Goal: Information Seeking & Learning: Learn about a topic

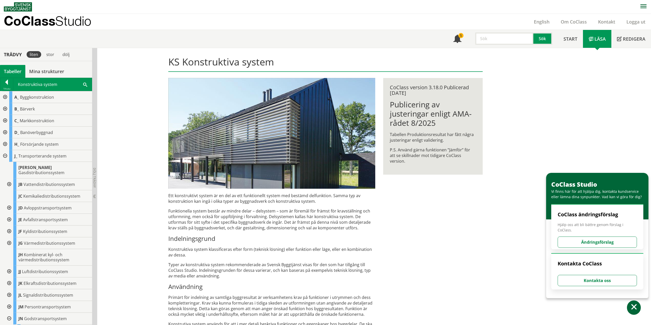
scroll to position [115, 0]
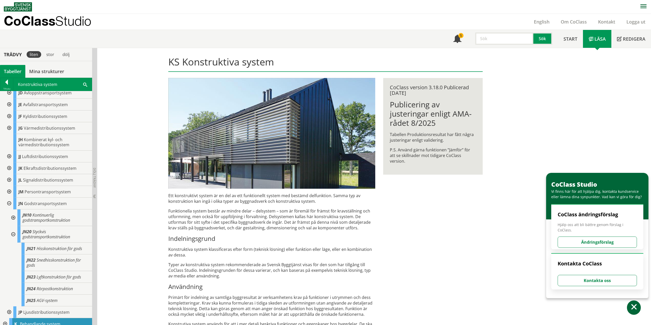
click at [8, 198] on div at bounding box center [8, 204] width 9 height 12
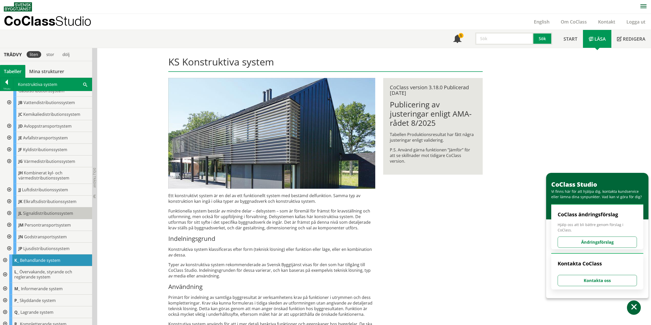
scroll to position [0, 0]
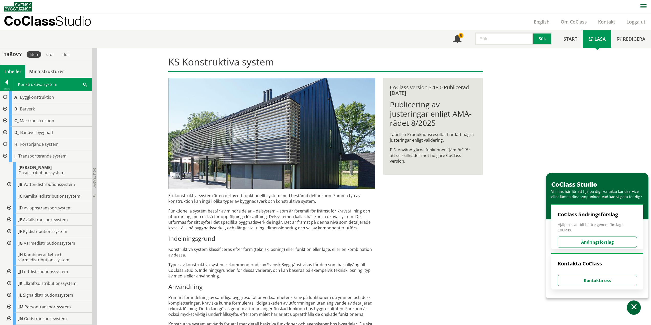
click at [6, 155] on div at bounding box center [4, 156] width 9 height 12
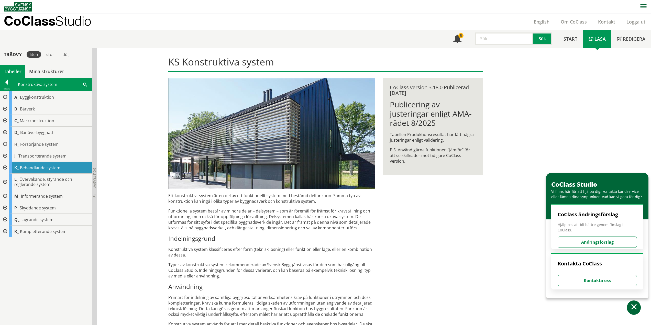
click at [6, 96] on div at bounding box center [4, 97] width 9 height 12
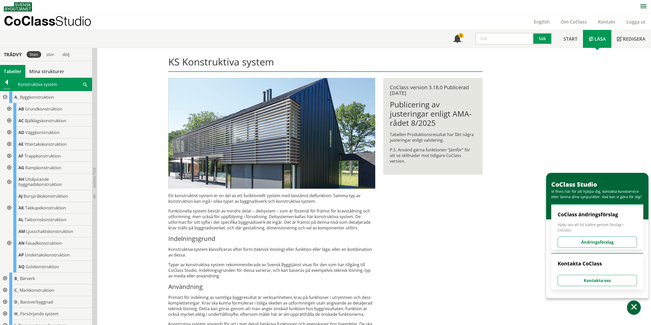
click at [8, 207] on div at bounding box center [8, 208] width 9 height 12
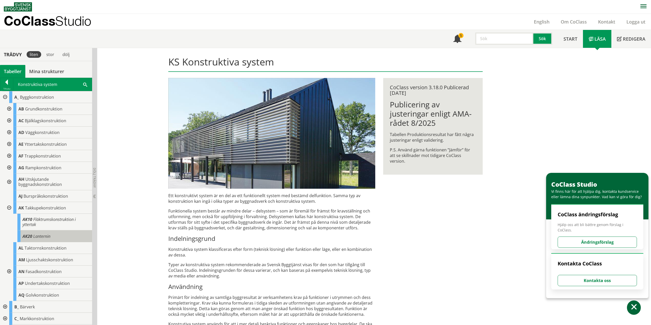
click at [42, 237] on span "Lanternin" at bounding box center [41, 237] width 17 height 6
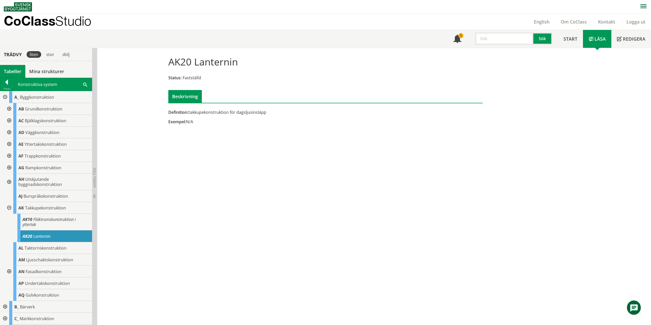
click at [8, 208] on div at bounding box center [8, 208] width 9 height 12
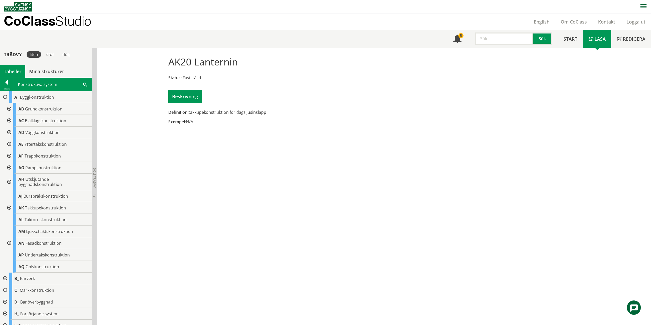
click at [5, 97] on div at bounding box center [4, 97] width 9 height 12
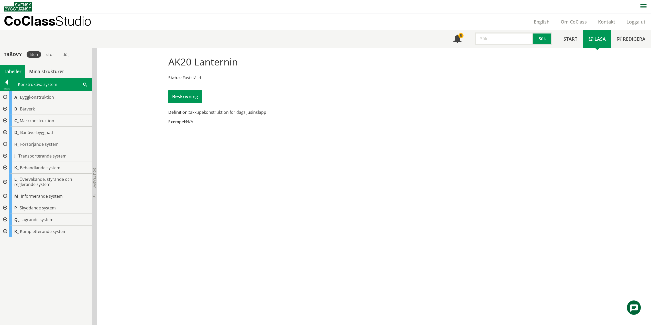
click at [6, 108] on div at bounding box center [4, 109] width 9 height 12
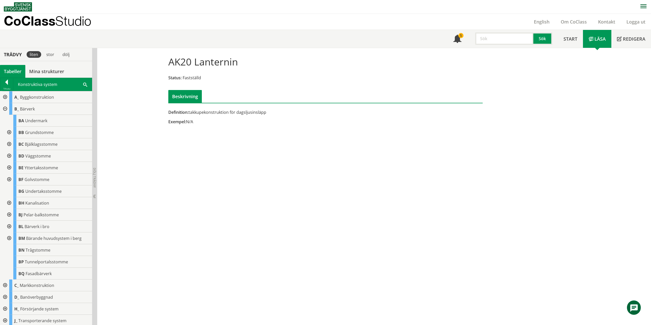
click at [10, 143] on div at bounding box center [8, 144] width 9 height 12
click at [14, 167] on div at bounding box center [12, 168] width 9 height 12
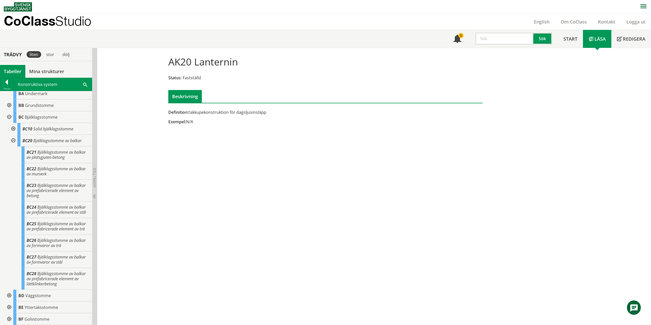
scroll to position [102, 0]
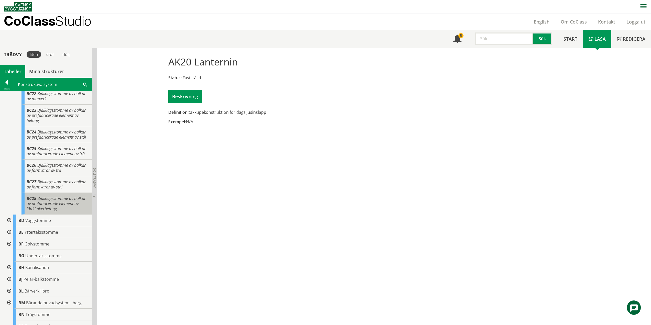
click at [57, 210] on span "Bjälklagsstomme av balkar av prefabricerade element av lättklinkerbetong" at bounding box center [56, 204] width 59 height 16
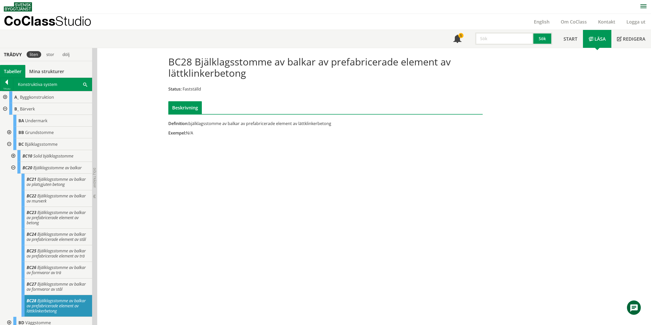
click at [9, 144] on div at bounding box center [8, 144] width 9 height 12
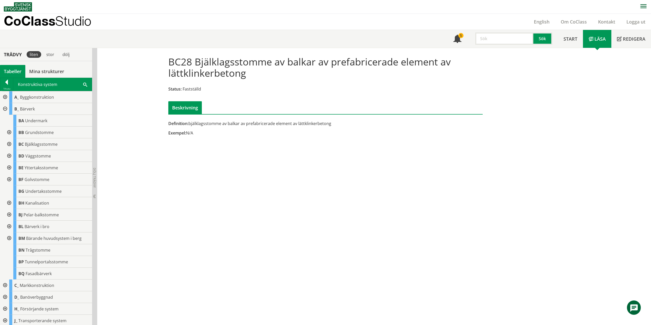
click at [3, 106] on div at bounding box center [4, 109] width 9 height 12
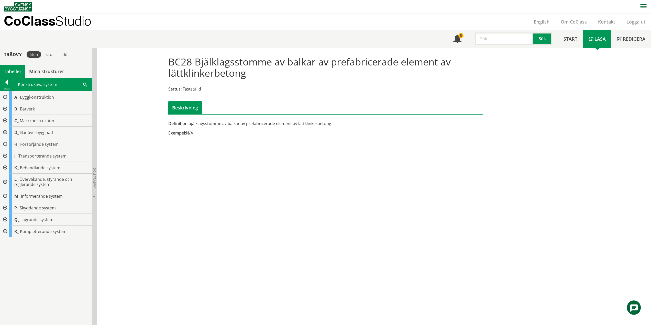
click at [4, 144] on div at bounding box center [4, 144] width 9 height 12
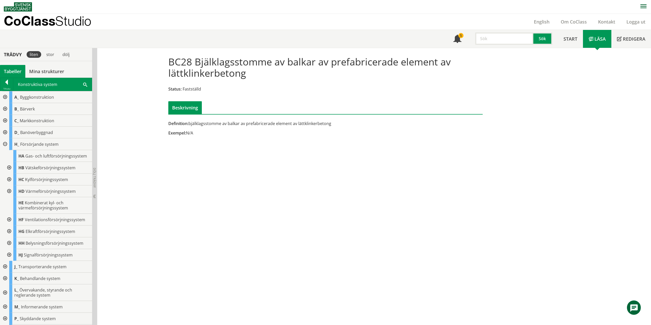
click at [9, 230] on div at bounding box center [8, 232] width 9 height 12
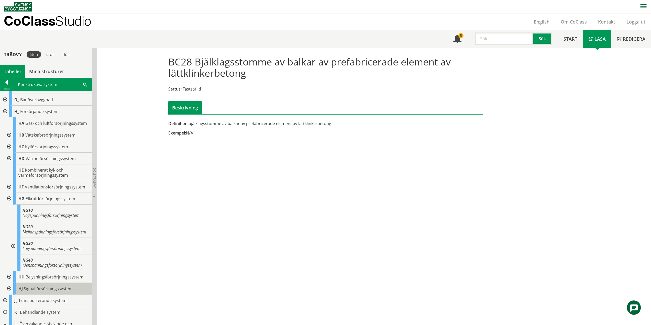
scroll to position [95, 0]
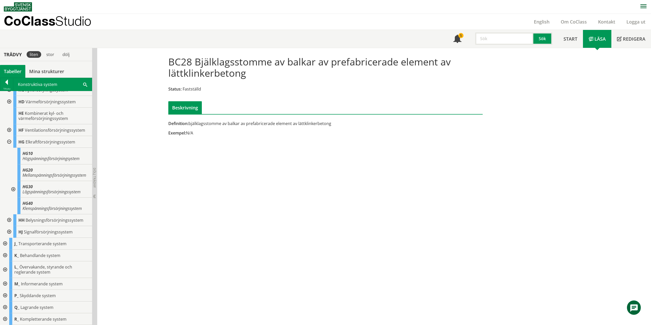
click at [13, 189] on div at bounding box center [12, 189] width 9 height 17
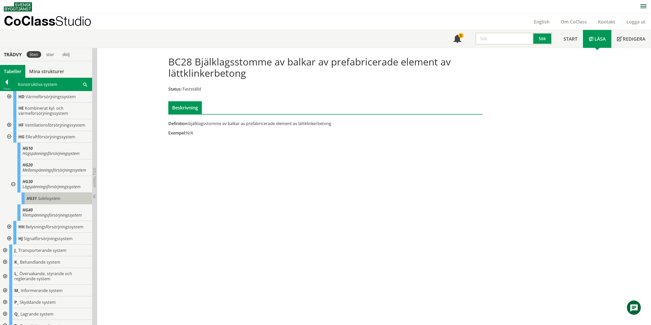
drag, startPoint x: 58, startPoint y: 207, endPoint x: 54, endPoint y: 208, distance: 3.9
click at [58, 205] on div "HG31 Solelssystem" at bounding box center [57, 199] width 71 height 12
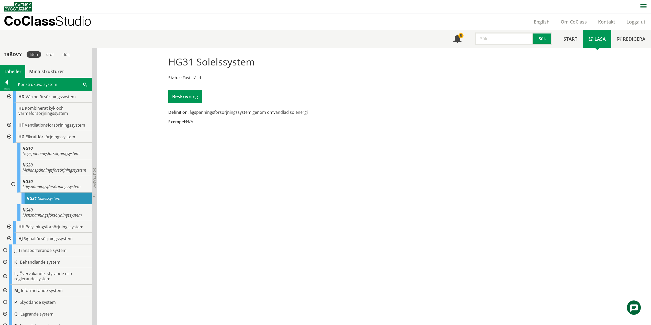
click at [10, 136] on div at bounding box center [8, 137] width 9 height 12
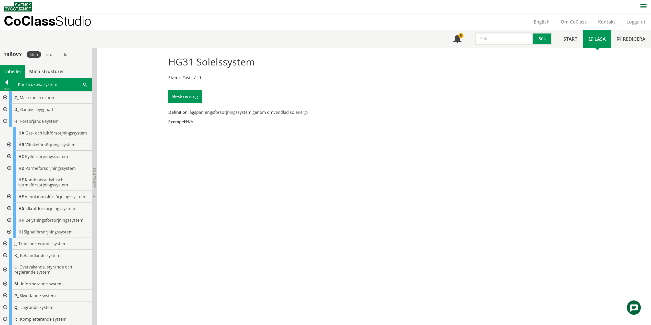
click at [6, 121] on div at bounding box center [4, 121] width 9 height 12
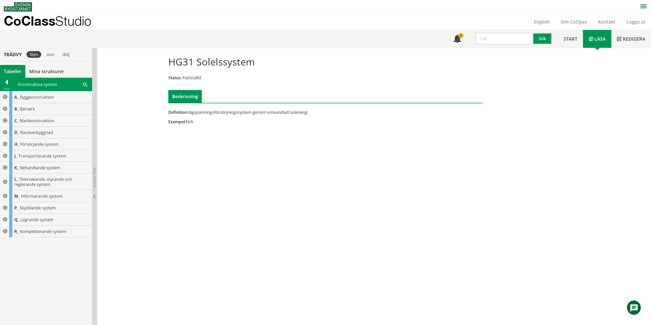
click at [4, 155] on div at bounding box center [4, 156] width 9 height 12
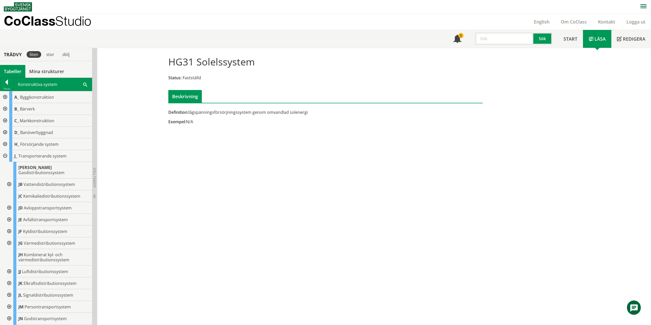
scroll to position [51, 0]
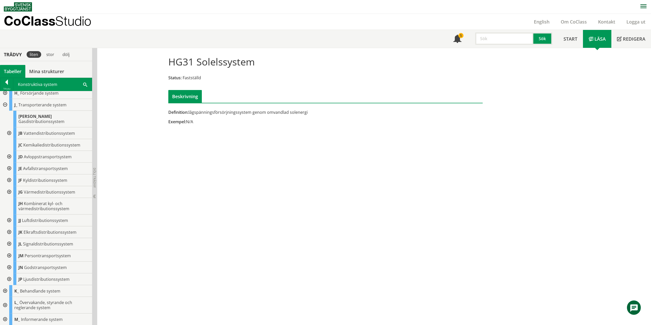
click at [11, 239] on div at bounding box center [8, 244] width 9 height 12
click at [14, 286] on div at bounding box center [12, 291] width 9 height 17
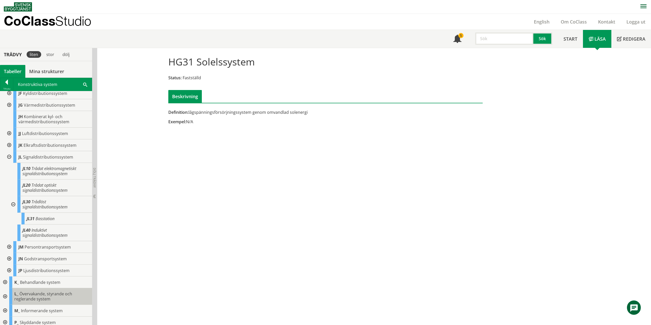
scroll to position [160, 0]
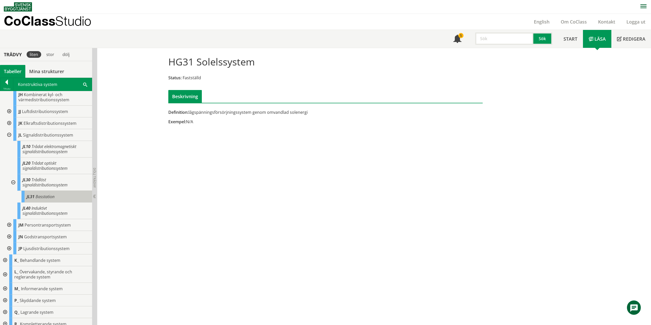
click at [43, 194] on span "Basstation" at bounding box center [45, 197] width 19 height 6
drag, startPoint x: 11, startPoint y: 129, endPoint x: 8, endPoint y: 130, distance: 3.2
click at [11, 129] on div at bounding box center [8, 135] width 9 height 12
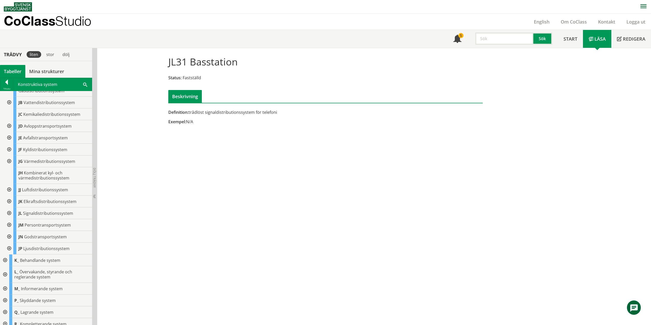
click at [9, 231] on div at bounding box center [8, 237] width 9 height 12
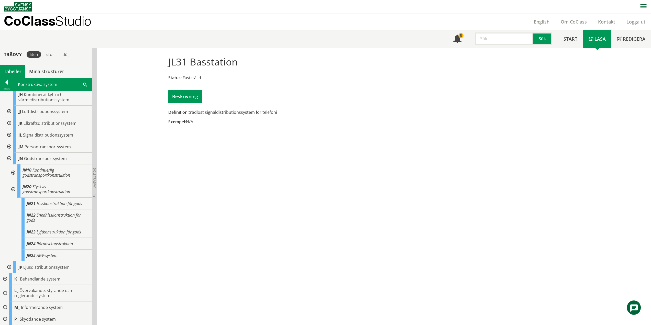
click at [15, 183] on div at bounding box center [12, 189] width 9 height 17
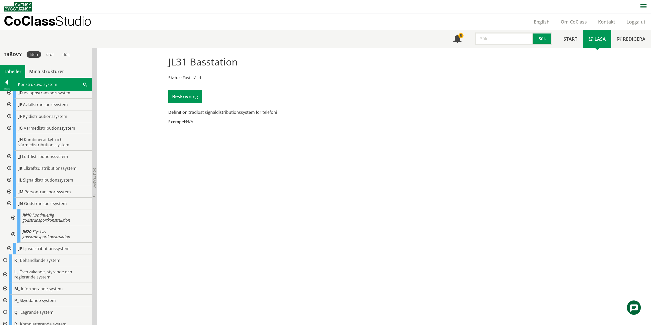
click at [13, 210] on div at bounding box center [12, 218] width 9 height 17
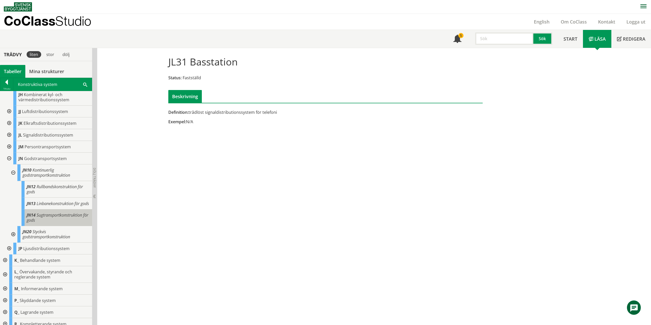
click at [51, 214] on span "Sugtransportkonstruktion för gods" at bounding box center [58, 217] width 62 height 11
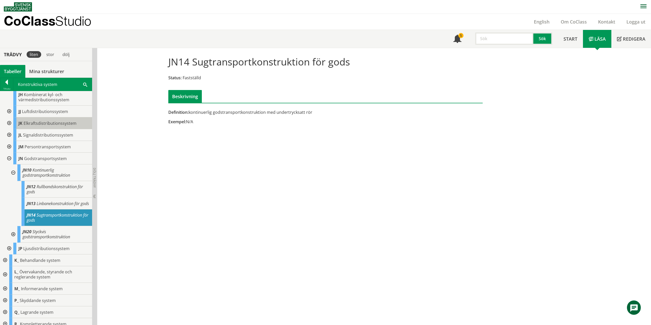
click at [14, 168] on div at bounding box center [12, 173] width 9 height 17
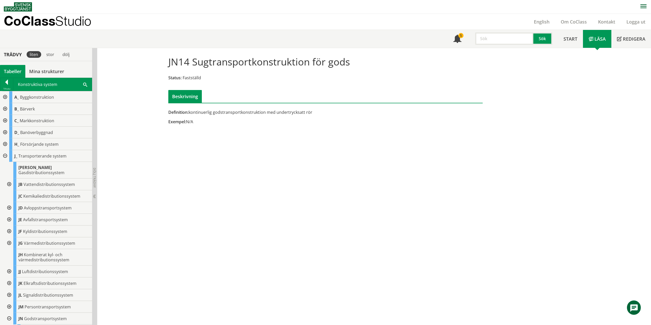
click at [5, 155] on div at bounding box center [4, 156] width 9 height 12
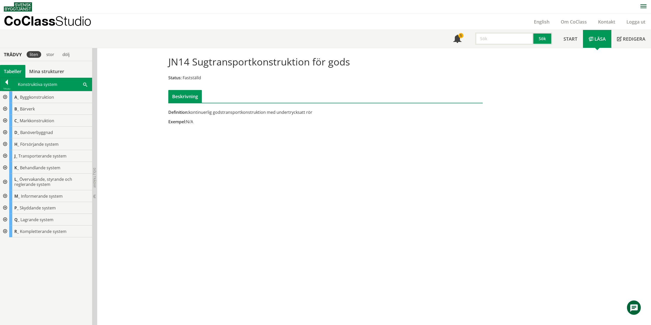
click at [6, 181] on div at bounding box center [4, 182] width 9 height 17
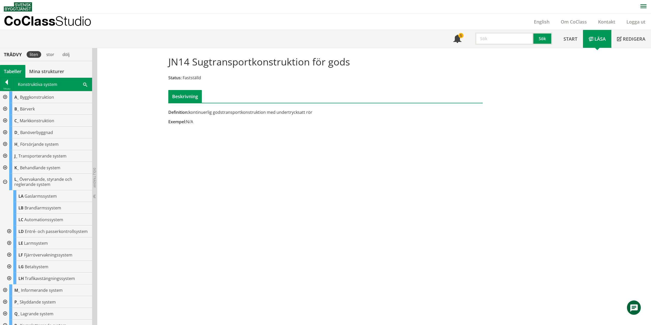
click at [7, 233] on div at bounding box center [8, 232] width 9 height 12
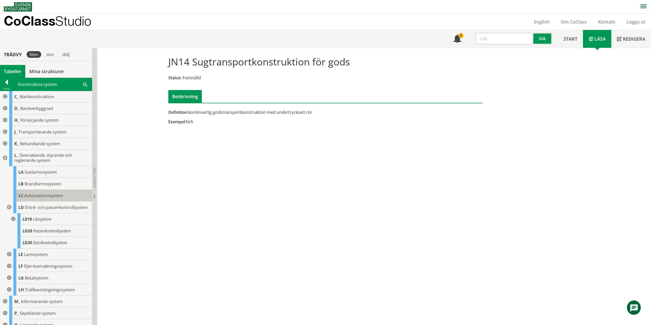
scroll to position [47, 0]
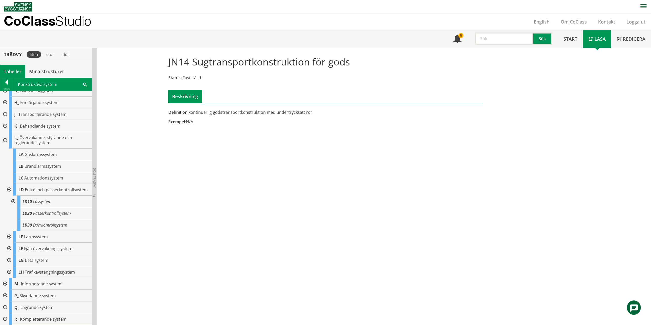
click at [13, 201] on div at bounding box center [12, 202] width 9 height 12
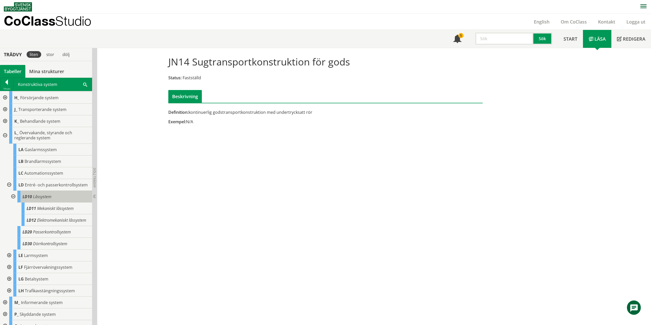
click at [47, 200] on span "Låssystem" at bounding box center [42, 197] width 18 height 6
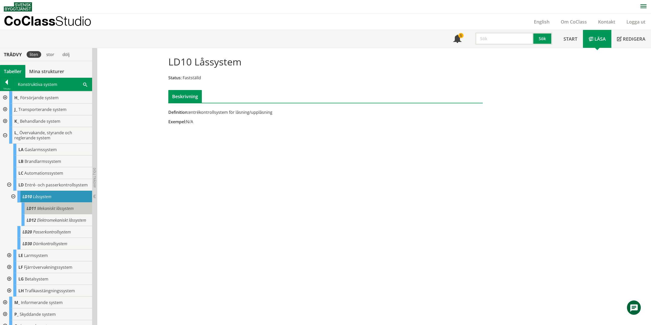
click at [41, 211] on span "Mekaniskt låssystem" at bounding box center [55, 209] width 37 height 6
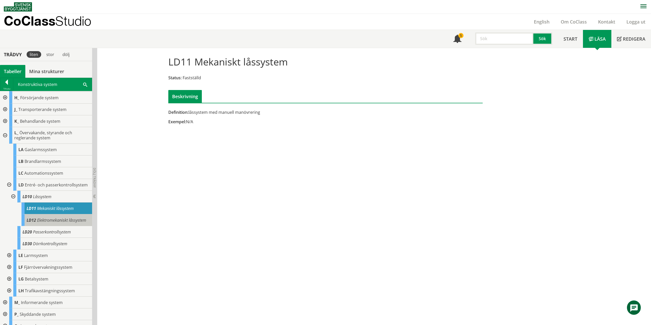
click at [47, 222] on body "AMA AMA Beskrivningsverktyg AMA Funktion BSAB Bygginfo Byggjura Byggkatalogen […" at bounding box center [325, 162] width 651 height 325
click at [49, 226] on div "LD12 Elektromekaniskt låssystem" at bounding box center [57, 221] width 71 height 12
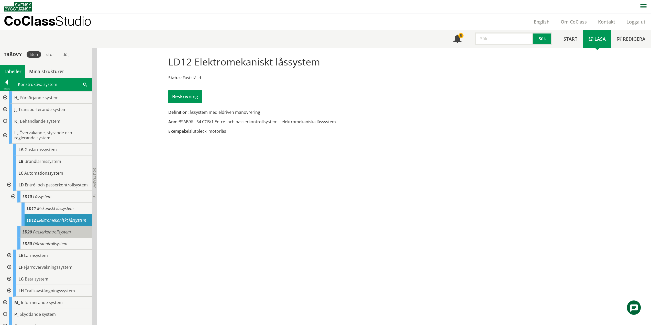
click at [49, 235] on span "Passerkontrollsystem" at bounding box center [52, 232] width 38 height 6
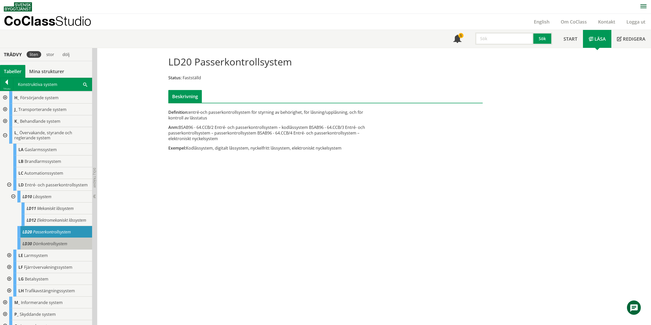
click at [41, 247] on span "Dörrkontrollsystem" at bounding box center [50, 244] width 34 height 6
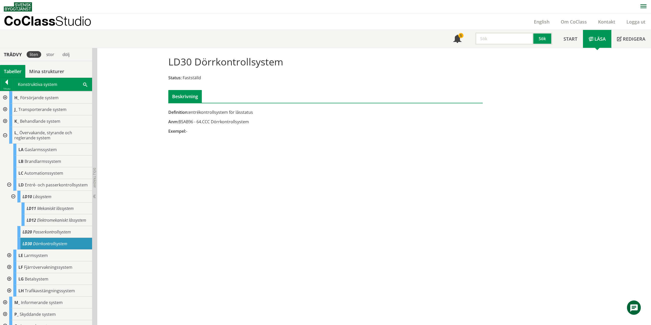
click at [4, 137] on div at bounding box center [4, 135] width 9 height 17
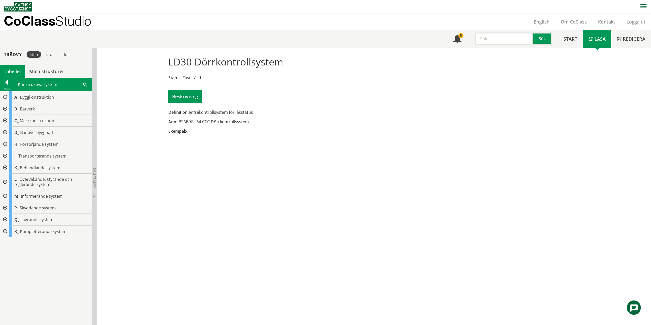
click at [6, 231] on div at bounding box center [4, 232] width 9 height 12
click at [10, 255] on div at bounding box center [8, 255] width 9 height 12
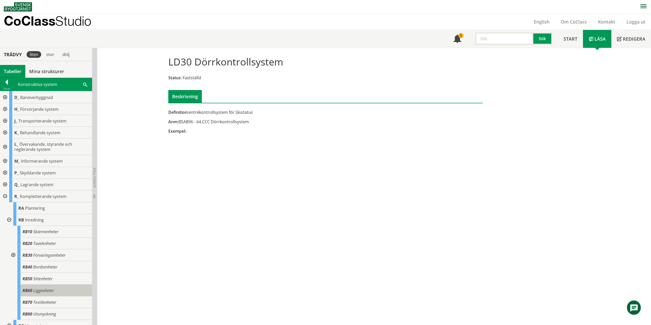
scroll to position [70, 0]
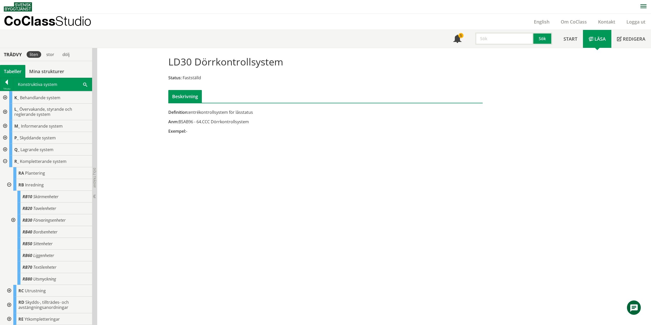
click at [13, 220] on div at bounding box center [12, 221] width 9 height 12
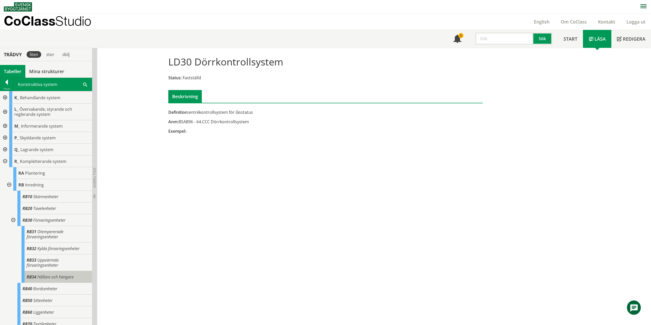
click at [48, 274] on span "Hållare och hängare" at bounding box center [55, 277] width 36 height 6
click at [8, 185] on div at bounding box center [8, 185] width 9 height 12
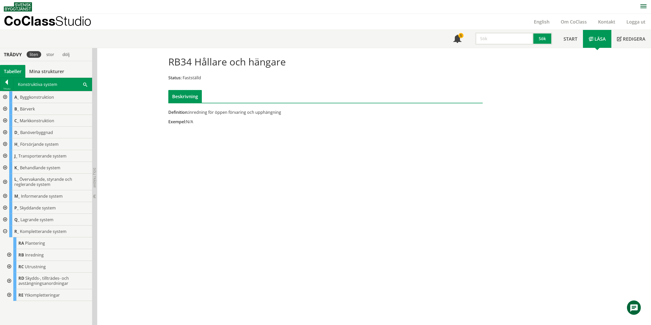
click at [9, 266] on div at bounding box center [8, 267] width 9 height 12
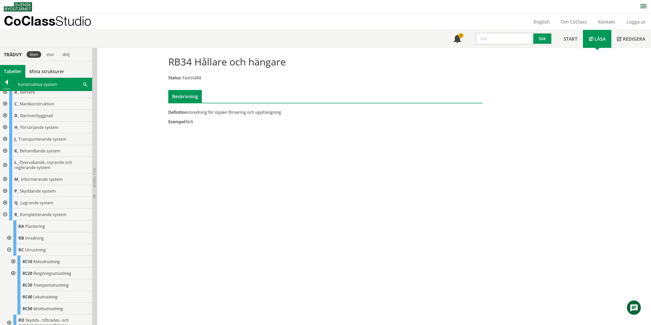
scroll to position [35, 0]
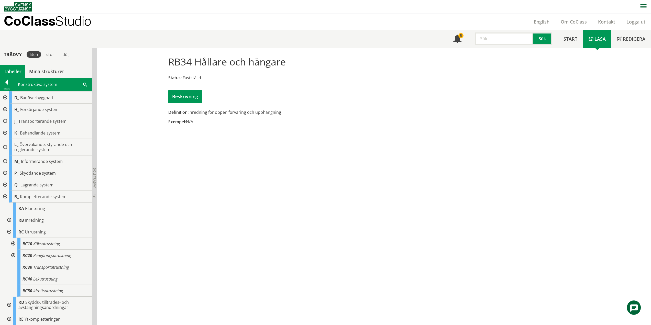
click at [13, 243] on div at bounding box center [12, 244] width 9 height 12
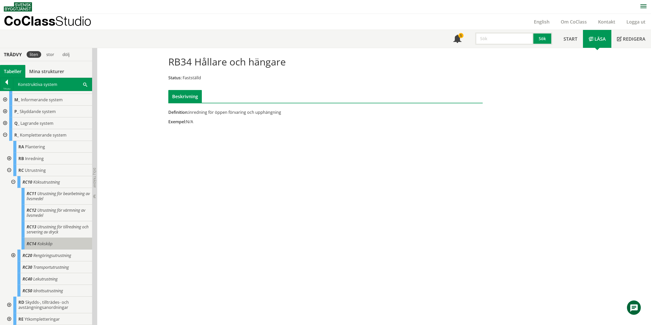
click at [39, 245] on span "Kokskåp" at bounding box center [44, 244] width 15 height 6
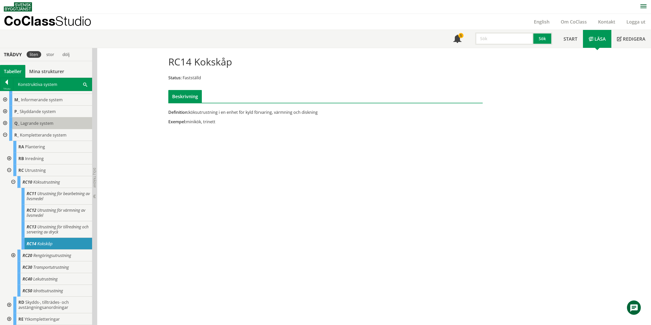
drag, startPoint x: 14, startPoint y: 182, endPoint x: 16, endPoint y: 186, distance: 4.4
click at [14, 182] on div at bounding box center [12, 182] width 9 height 12
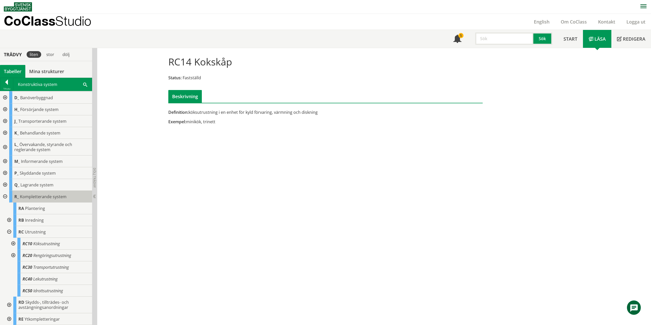
drag, startPoint x: 7, startPoint y: 231, endPoint x: 11, endPoint y: 234, distance: 4.2
click at [7, 231] on div at bounding box center [8, 232] width 9 height 12
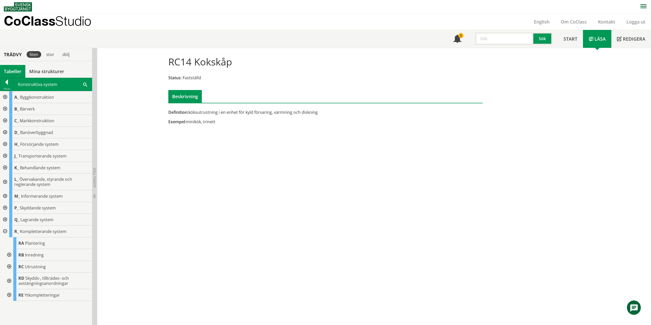
click at [9, 280] on div at bounding box center [8, 281] width 9 height 17
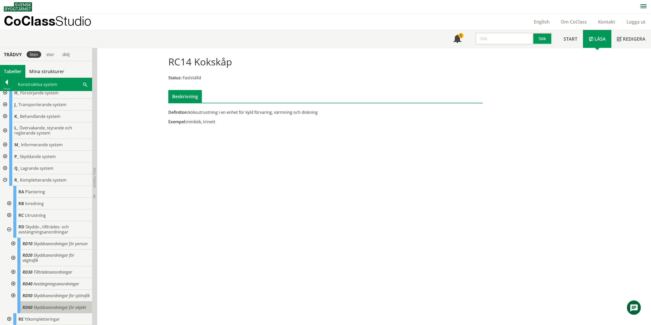
click at [48, 305] on span "Skyddsanordningar för objekt" at bounding box center [60, 308] width 53 height 6
